Goal: Find specific page/section: Find specific page/section

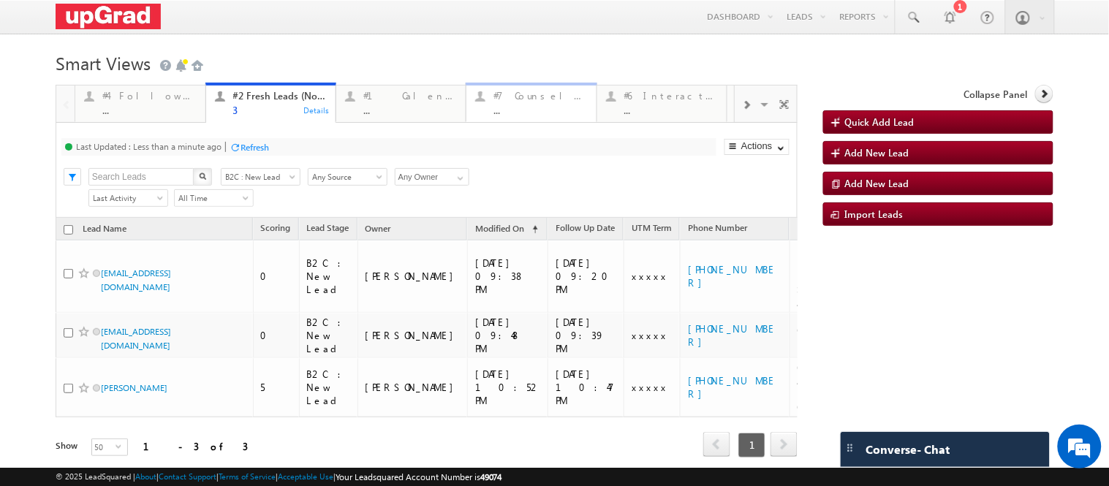
click at [536, 106] on div "..." at bounding box center [540, 110] width 94 height 11
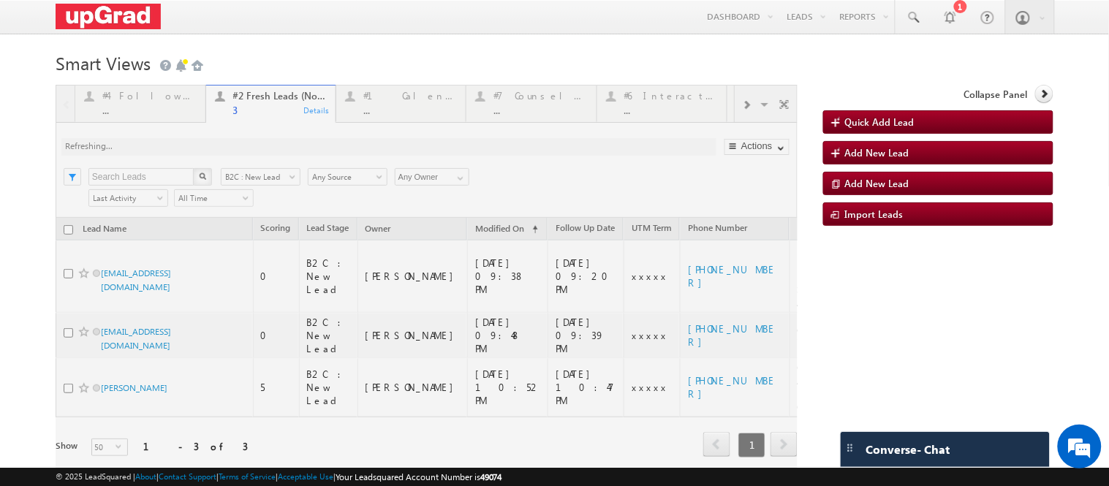
click at [525, 110] on div at bounding box center [427, 291] width 742 height 413
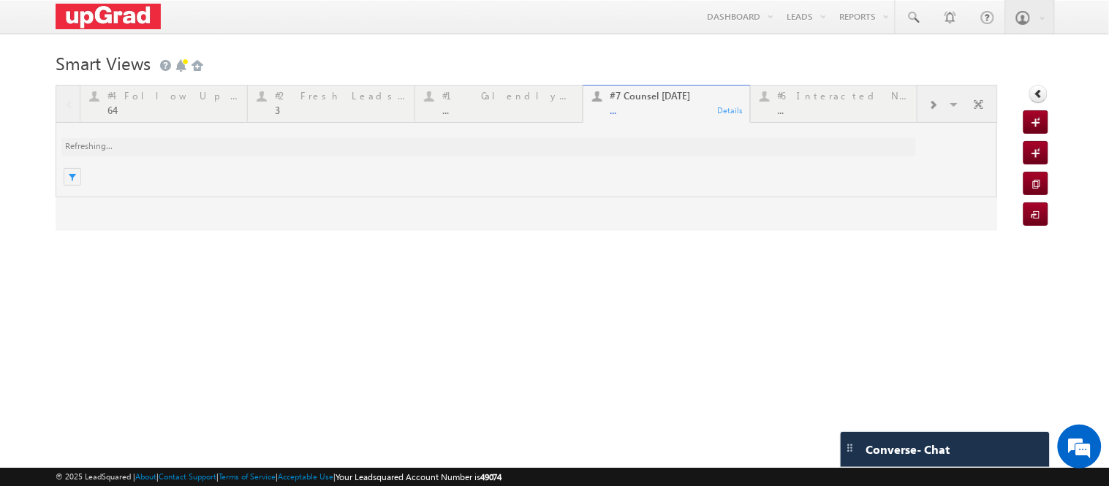
click at [506, 118] on div at bounding box center [527, 158] width 942 height 146
click at [652, 107] on div at bounding box center [527, 158] width 942 height 146
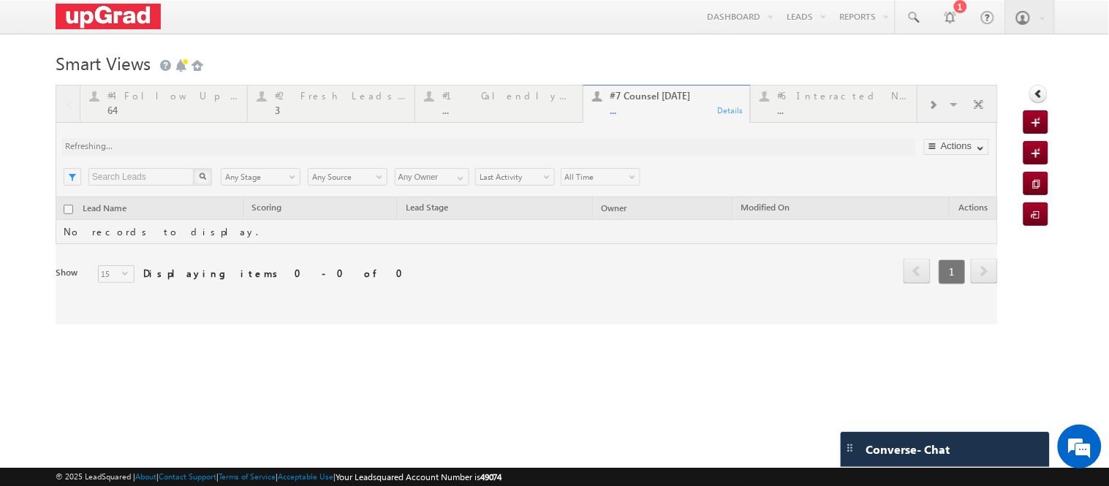
click at [296, 129] on div at bounding box center [527, 205] width 942 height 240
click at [320, 110] on div at bounding box center [527, 205] width 942 height 240
click at [302, 119] on div at bounding box center [527, 205] width 942 height 240
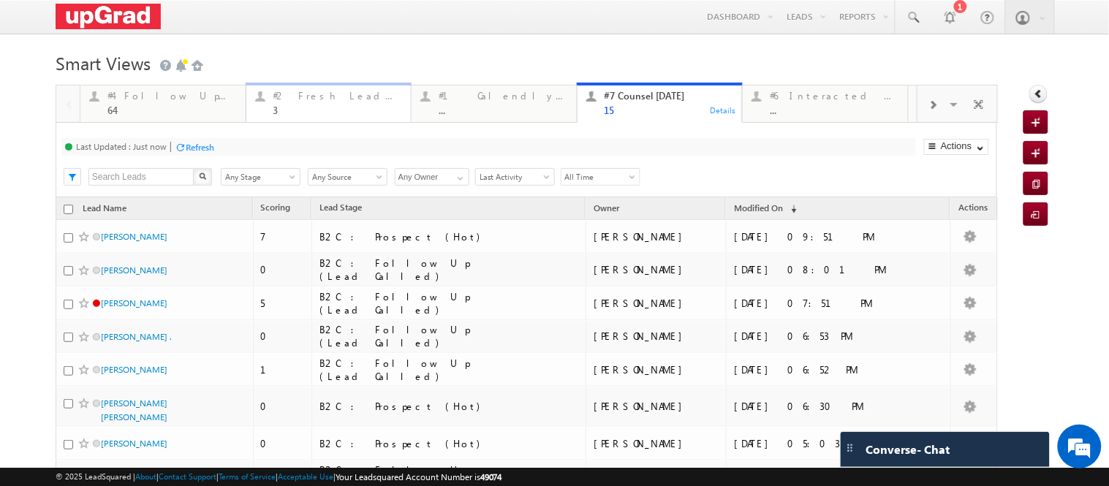
click at [300, 117] on link "#2 Fresh Leads (Not Called) 3 Details" at bounding box center [329, 102] width 167 height 39
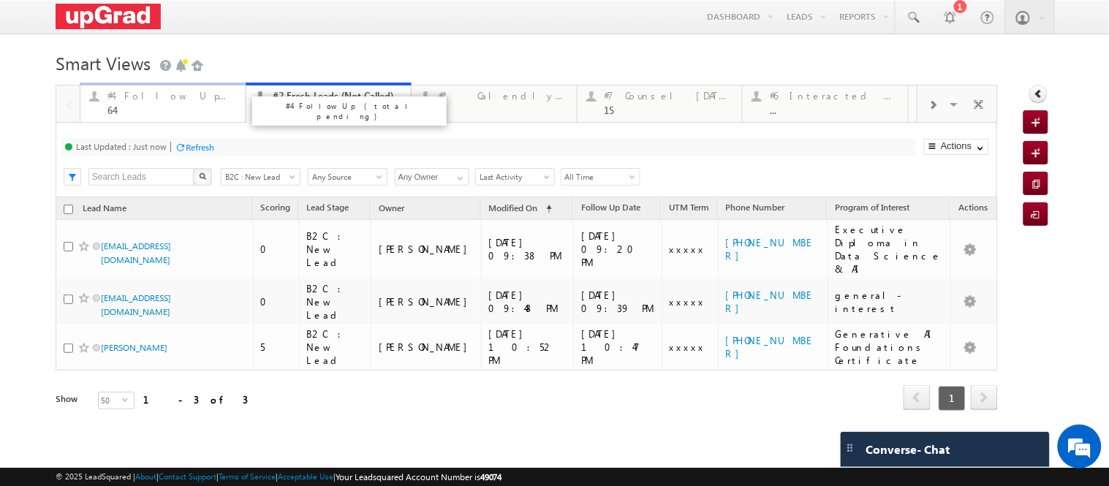
click at [127, 104] on div "#4 Follow Up (total pending) 64" at bounding box center [171, 101] width 129 height 29
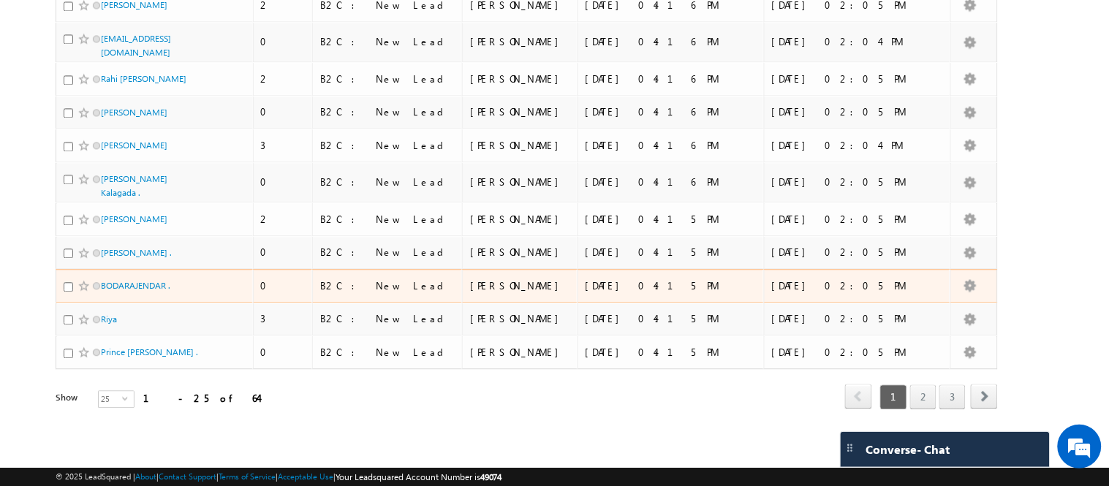
scroll to position [819, 0]
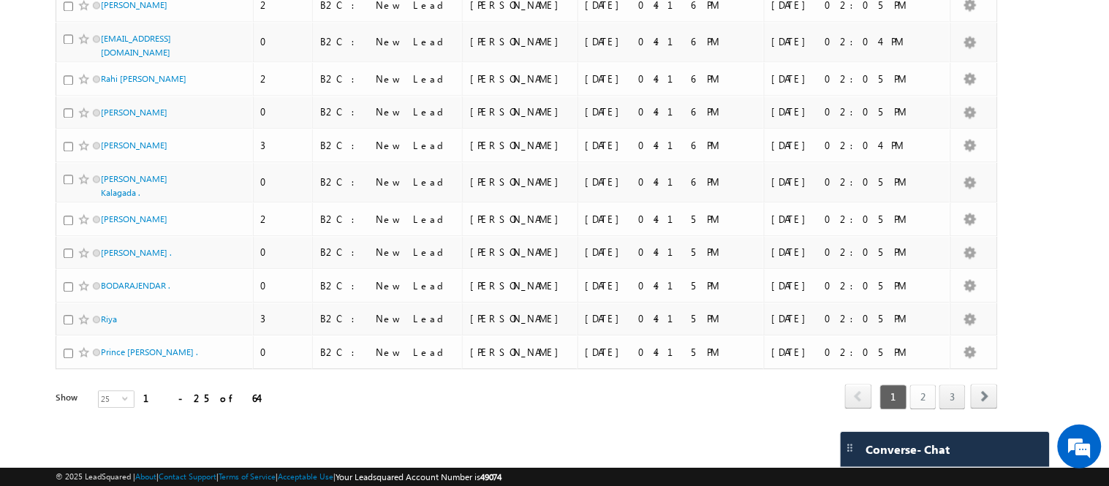
click at [912, 403] on link "2" at bounding box center [923, 397] width 26 height 25
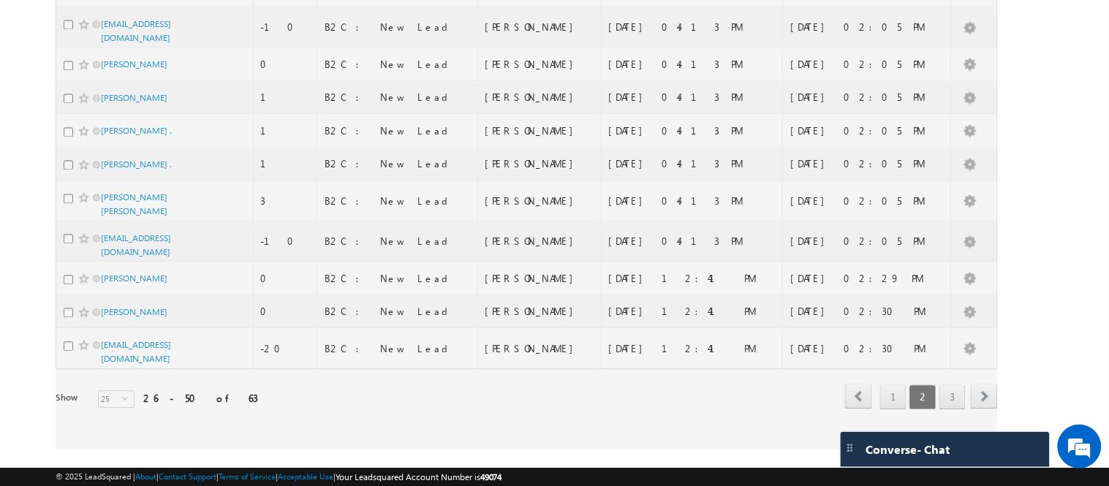
scroll to position [768, 0]
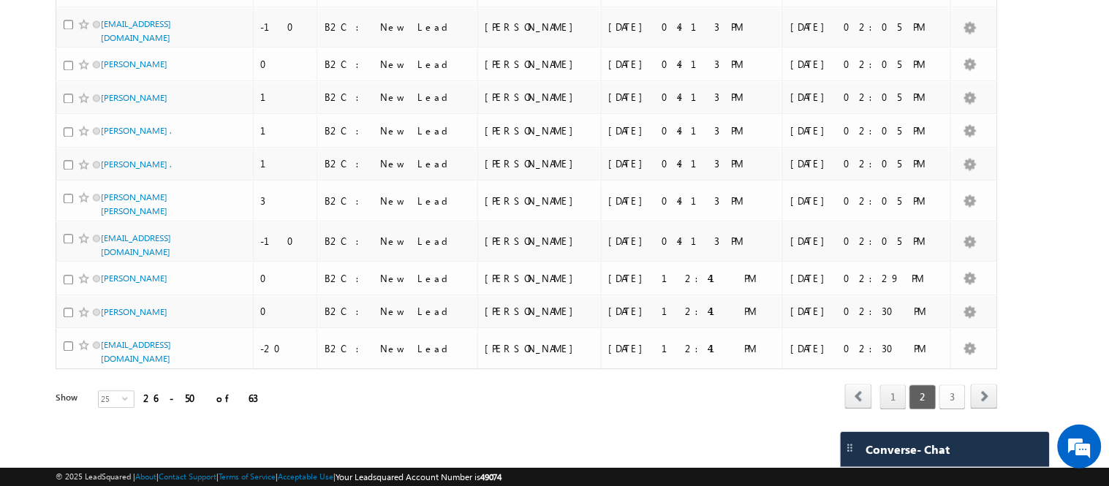
click at [944, 396] on link "3" at bounding box center [952, 397] width 26 height 25
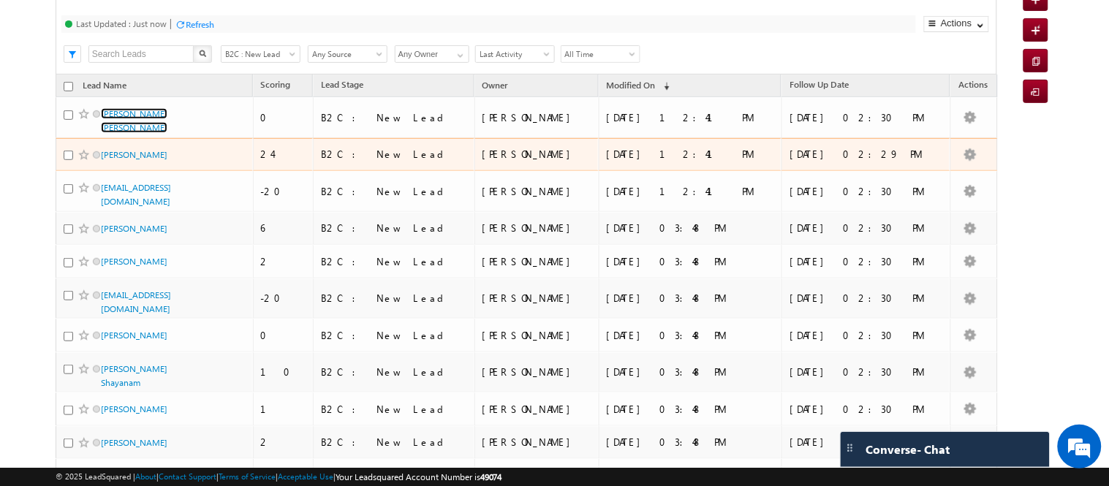
scroll to position [122, 0]
